Goal: Find specific page/section: Find specific page/section

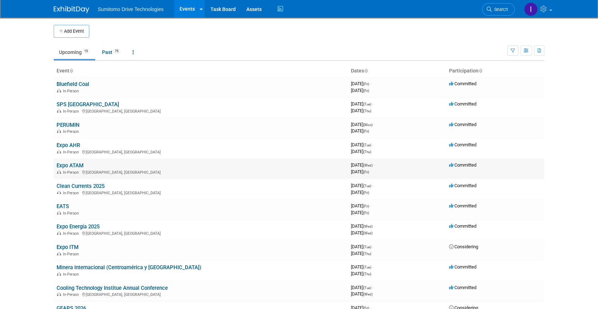
click at [80, 161] on td "Expo ATAM In-Person [GEOGRAPHIC_DATA], [GEOGRAPHIC_DATA]" at bounding box center [201, 169] width 294 height 20
click at [78, 163] on link "Expo ATAM" at bounding box center [70, 165] width 27 height 6
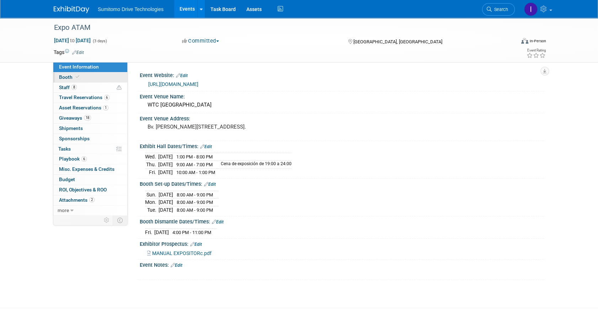
click at [63, 76] on span "Booth" at bounding box center [70, 77] width 22 height 6
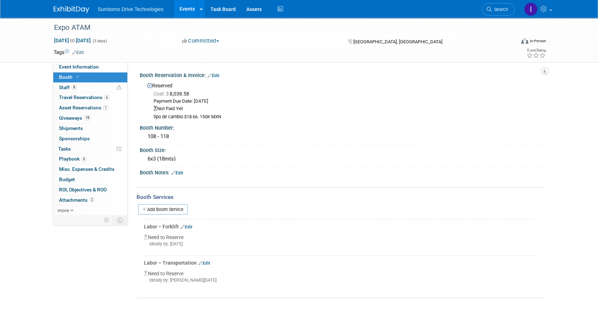
click at [275, 97] on div "Cost: $ 8,038.58 Payment Due Date: Sep 12, 2025 Not Paid Yet tipo de cambio $18…" at bounding box center [343, 104] width 392 height 31
